Goal: Find specific page/section: Find specific page/section

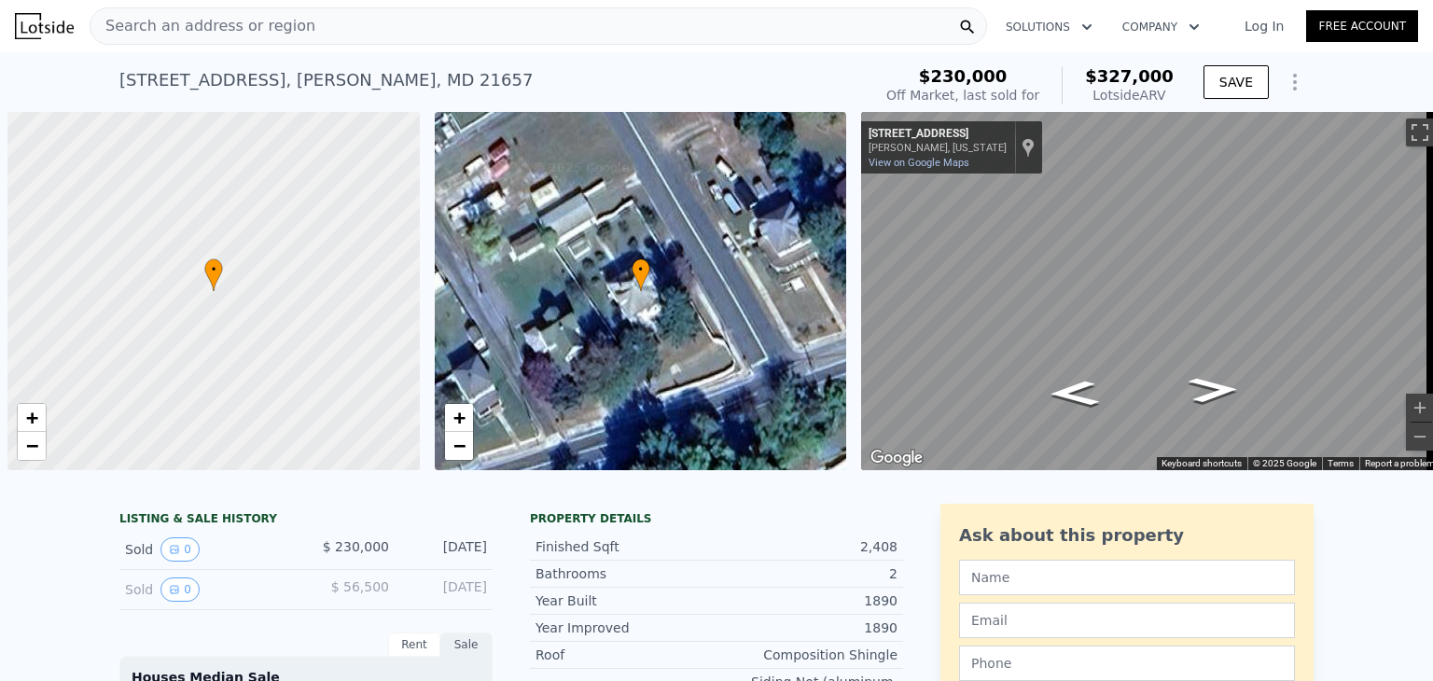
scroll to position [0, 7]
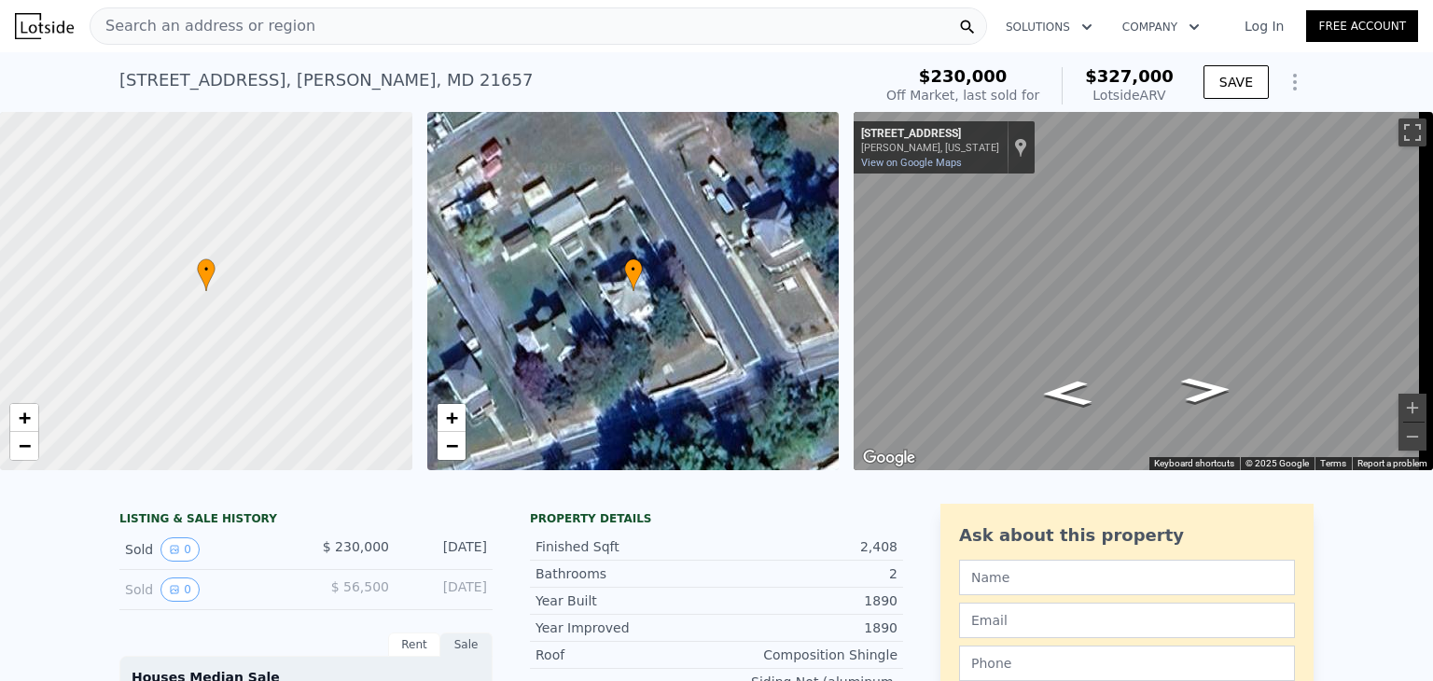
click at [375, 25] on div "Search an address or region" at bounding box center [538, 25] width 897 height 37
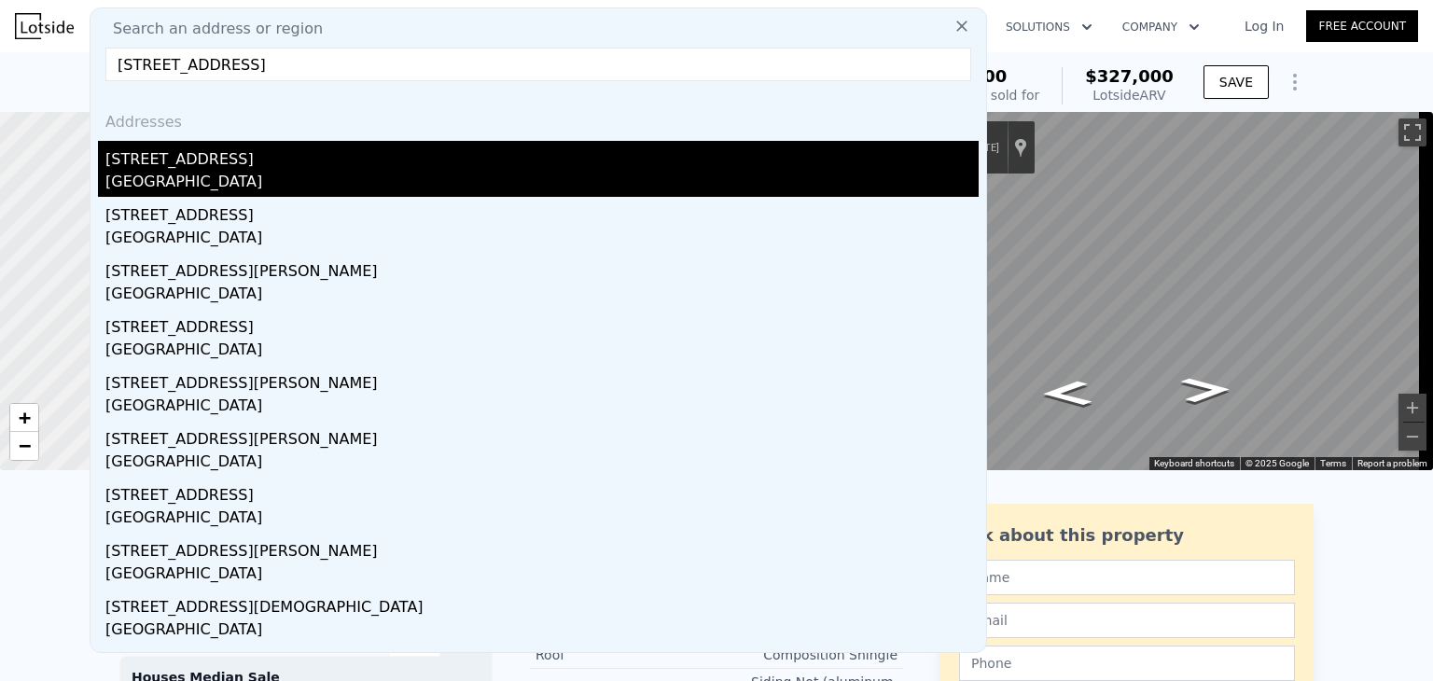
type input "[STREET_ADDRESS]"
click at [209, 174] on div "[GEOGRAPHIC_DATA]" at bounding box center [541, 184] width 873 height 26
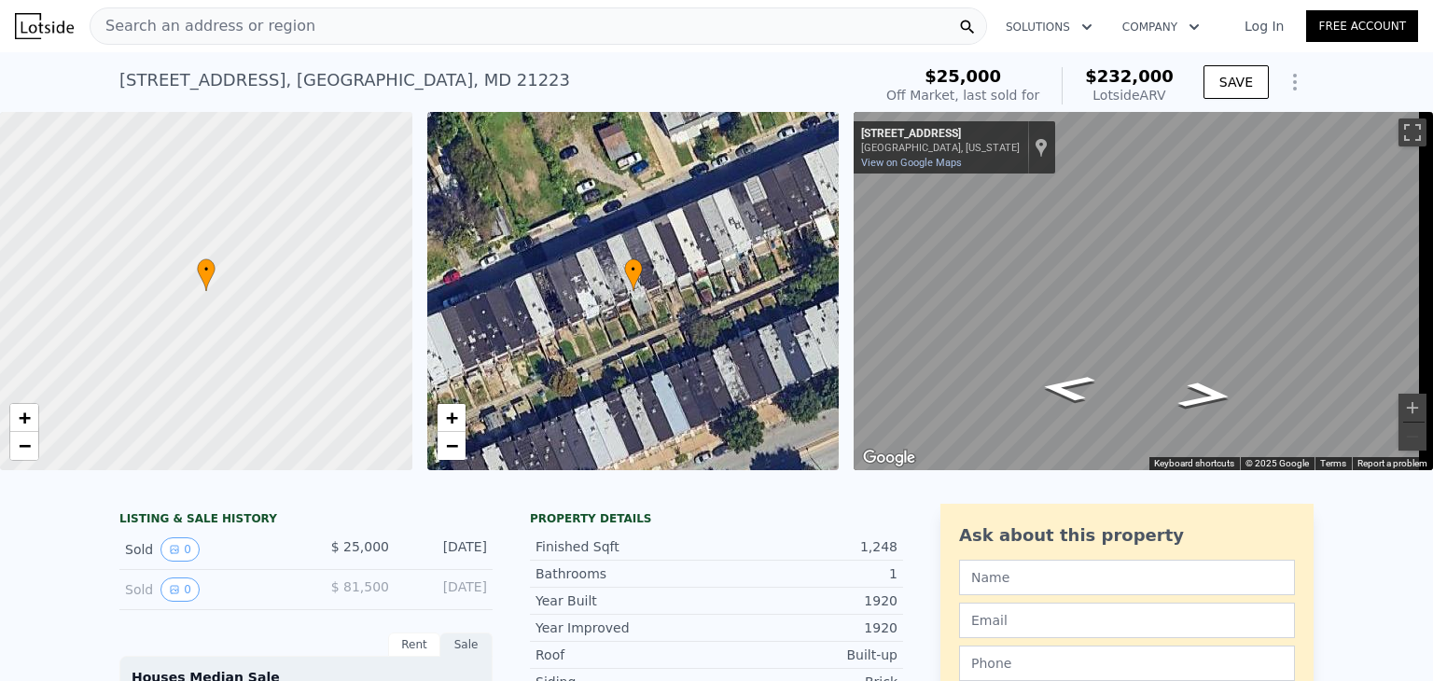
click at [302, 37] on div "Search an address or region" at bounding box center [538, 25] width 897 height 37
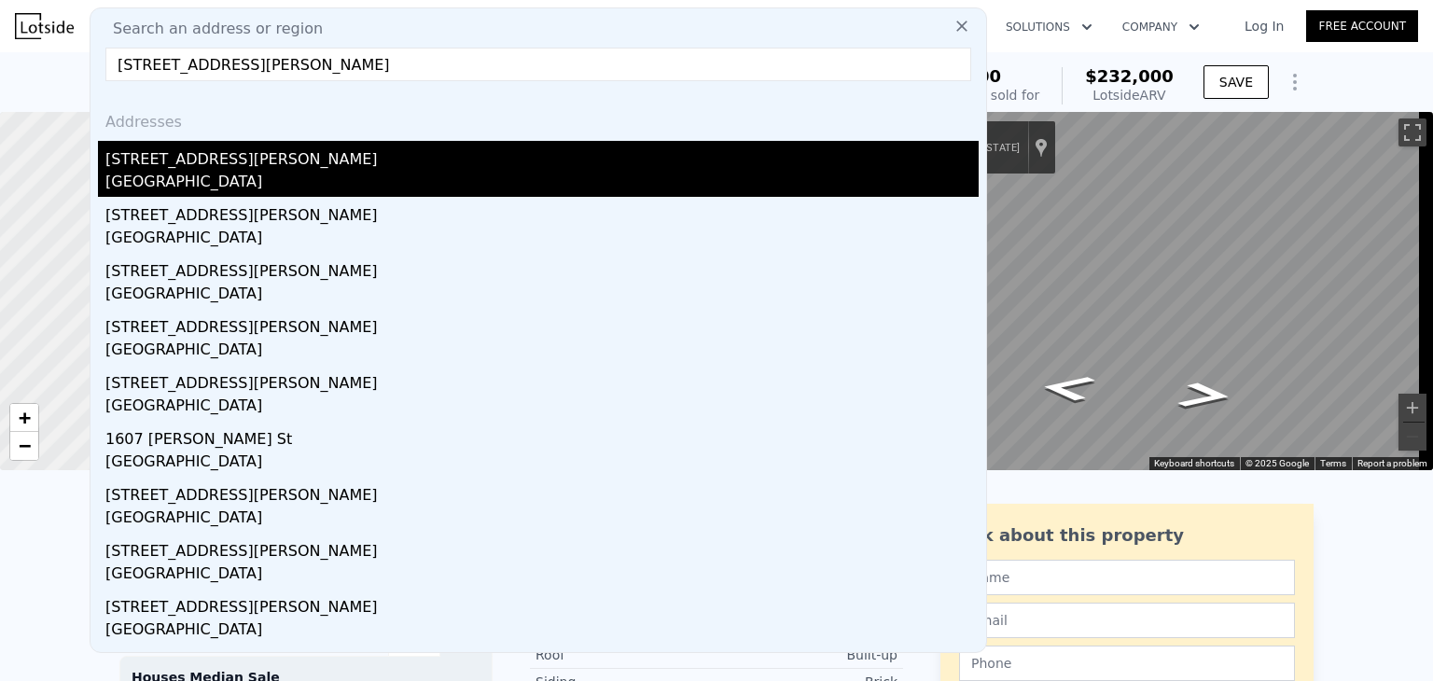
type input "[STREET_ADDRESS][PERSON_NAME]"
click at [246, 151] on div "[STREET_ADDRESS][PERSON_NAME]" at bounding box center [541, 156] width 873 height 30
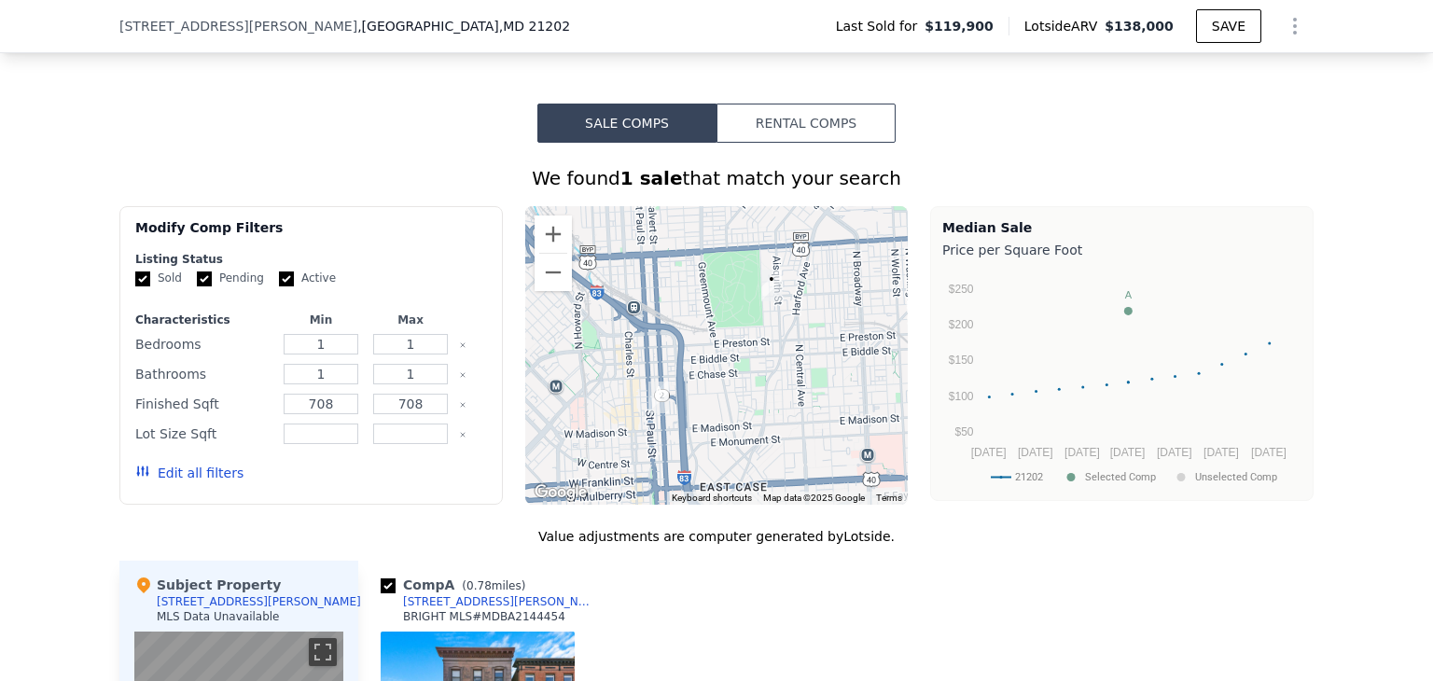
scroll to position [1402, 0]
